Goal: Transaction & Acquisition: Purchase product/service

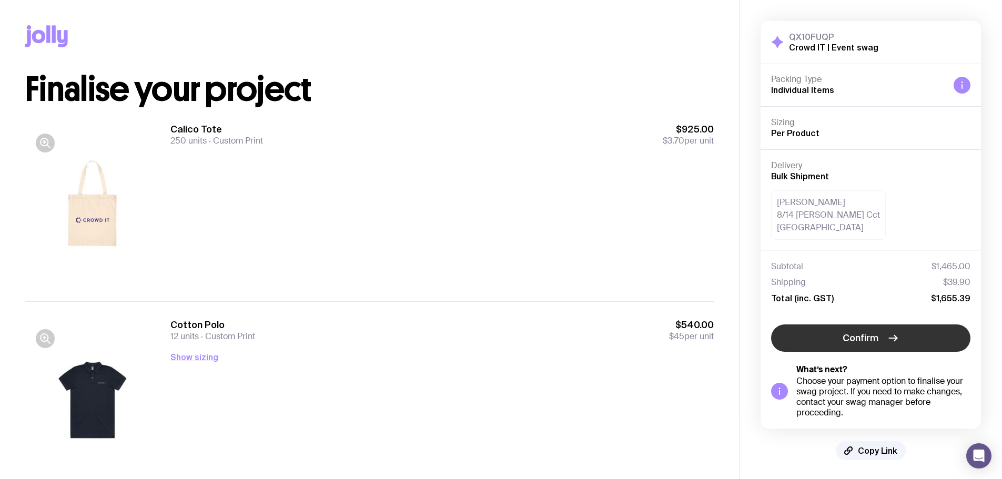
click at [855, 334] on span "Confirm" at bounding box center [861, 338] width 36 height 13
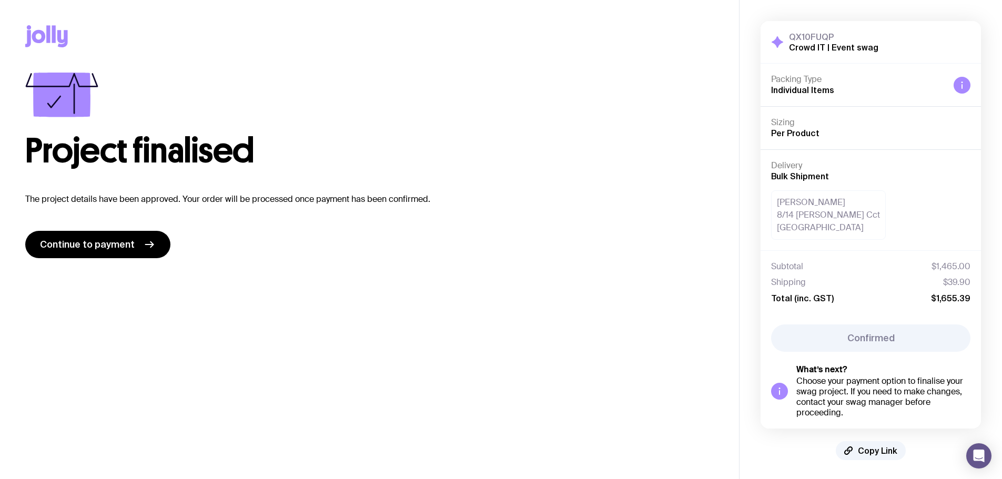
click at [123, 199] on p "The project details have been approved. Your order will be processed once payme…" at bounding box center [369, 199] width 689 height 13
click at [137, 251] on link "Continue to payment" at bounding box center [97, 244] width 145 height 27
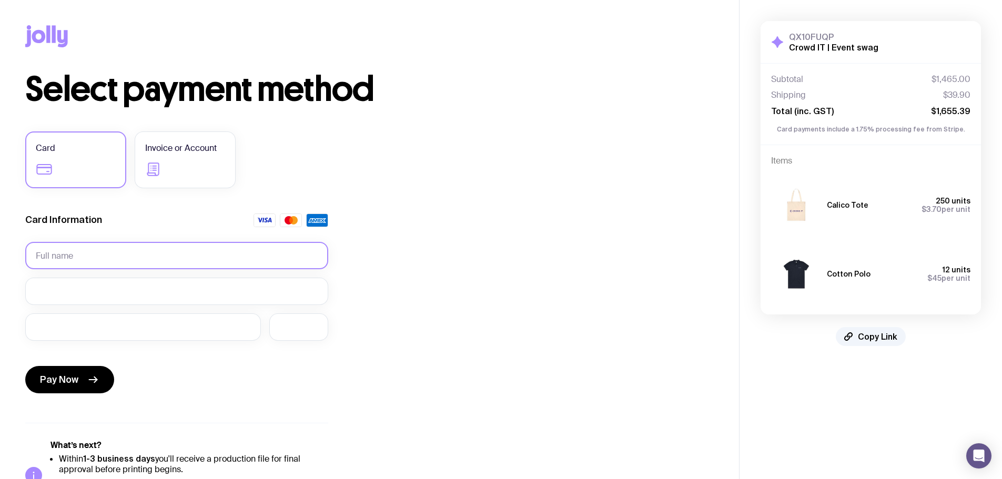
click at [117, 252] on input "text" at bounding box center [176, 255] width 303 height 27
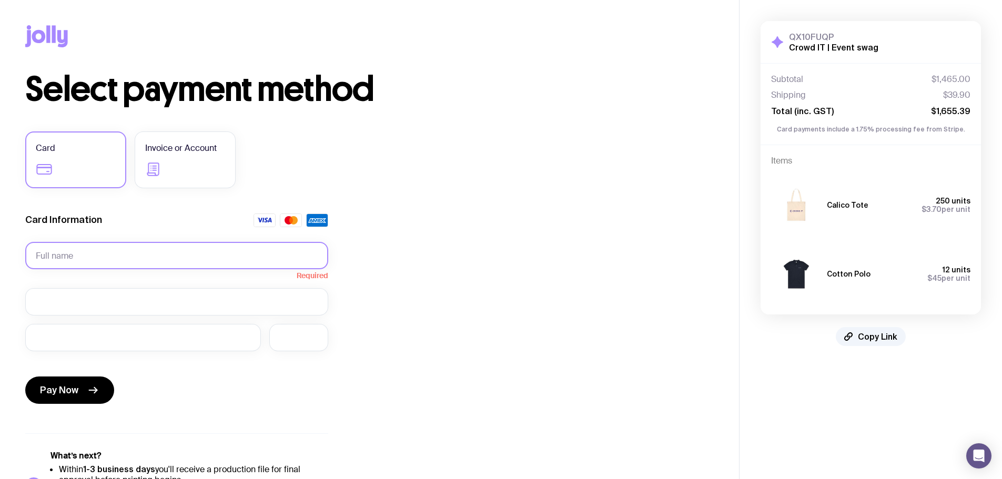
drag, startPoint x: 272, startPoint y: 262, endPoint x: 296, endPoint y: 260, distance: 23.3
click at [275, 262] on input "text" at bounding box center [176, 255] width 303 height 27
click at [396, 247] on div "Select payment method Card Invoice or Account Card Information Required Pay Now…" at bounding box center [369, 297] width 689 height 449
click at [241, 257] on input "text" at bounding box center [176, 255] width 303 height 27
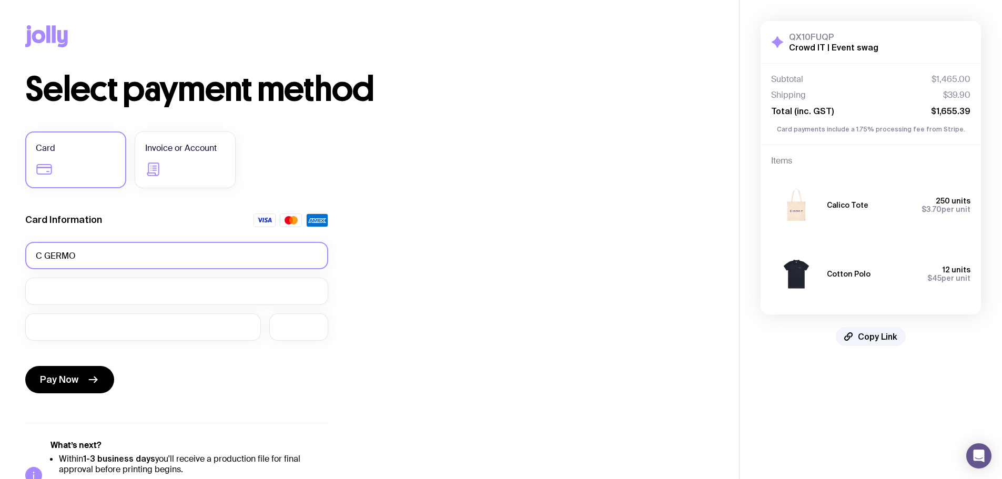
type input "C"
type input "[PERSON_NAME]"
click at [384, 371] on div "Select payment method Card Invoice or Account Card Information [PERSON_NAME] Pa…" at bounding box center [369, 292] width 689 height 438
click at [93, 376] on icon "submit" at bounding box center [93, 379] width 13 height 13
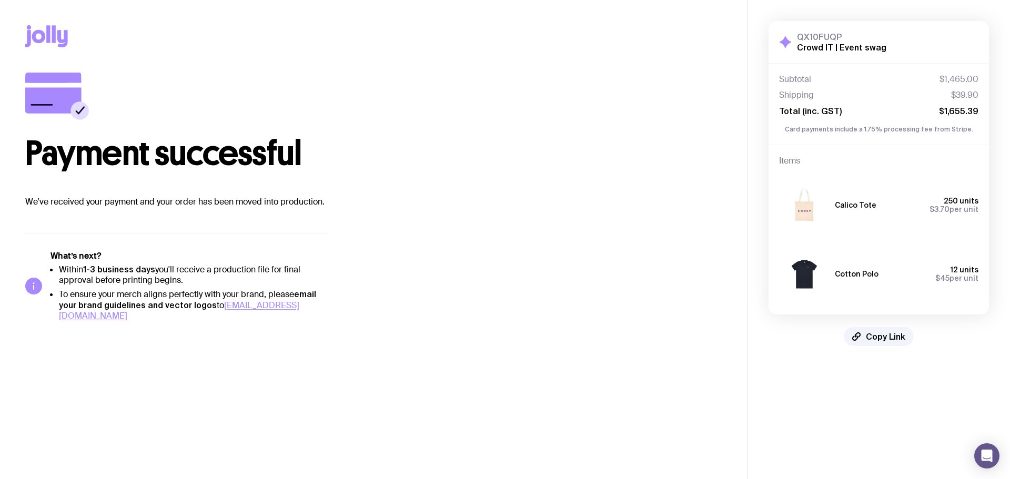
click at [609, 271] on div "Payment successful We’ve received your payment and your order has been moved in…" at bounding box center [373, 197] width 696 height 249
click at [670, 299] on div "Payment successful We’ve received your payment and your order has been moved in…" at bounding box center [373, 197] width 696 height 249
drag, startPoint x: 546, startPoint y: 300, endPoint x: 569, endPoint y: 307, distance: 23.8
click at [548, 300] on div "Payment successful We’ve received your payment and your order has been moved in…" at bounding box center [373, 197] width 696 height 249
click at [510, 278] on div "Payment successful We’ve received your payment and your order has been moved in…" at bounding box center [373, 197] width 696 height 249
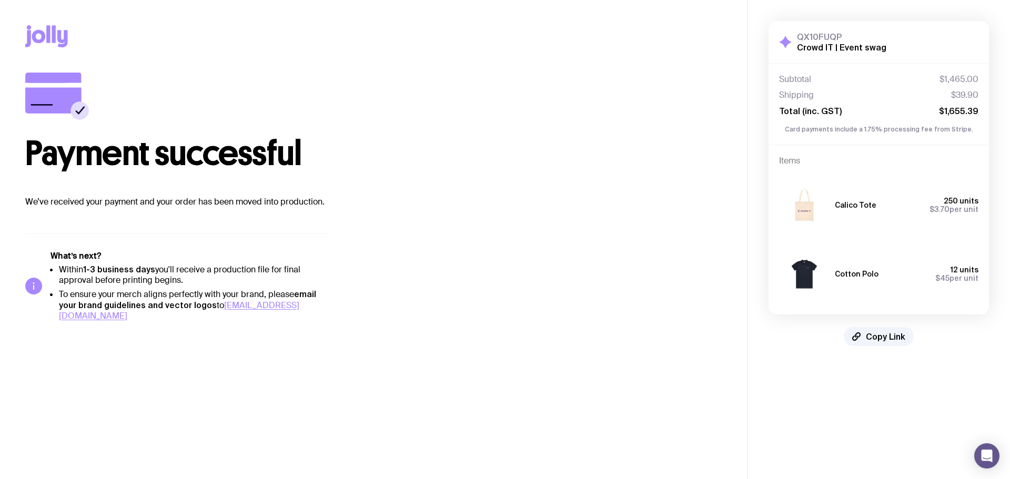
click at [191, 261] on h5 "What’s next?" at bounding box center [189, 256] width 278 height 11
drag, startPoint x: 191, startPoint y: 261, endPoint x: 595, endPoint y: 2, distance: 479.6
click at [204, 259] on h5 "What’s next?" at bounding box center [189, 256] width 278 height 11
